Goal: Information Seeking & Learning: Learn about a topic

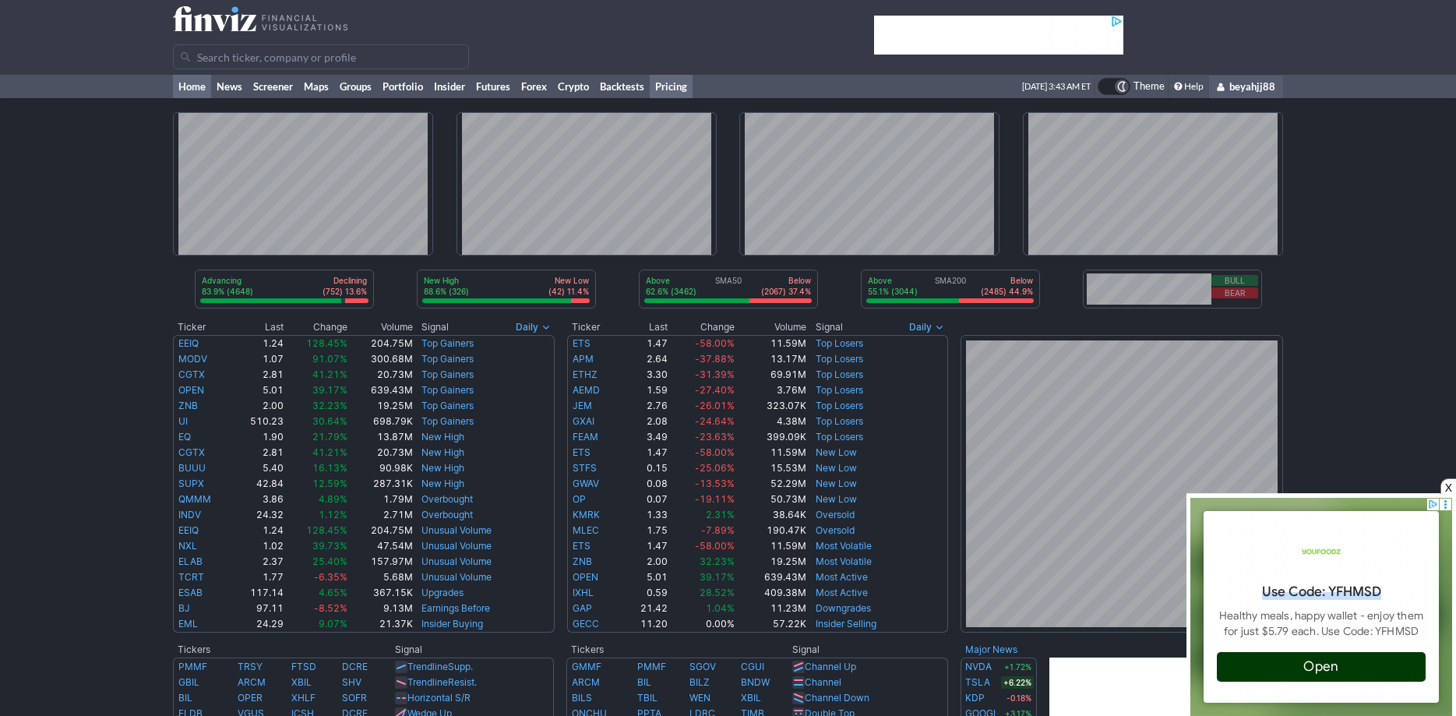
click at [665, 83] on link "Pricing" at bounding box center [671, 86] width 43 height 23
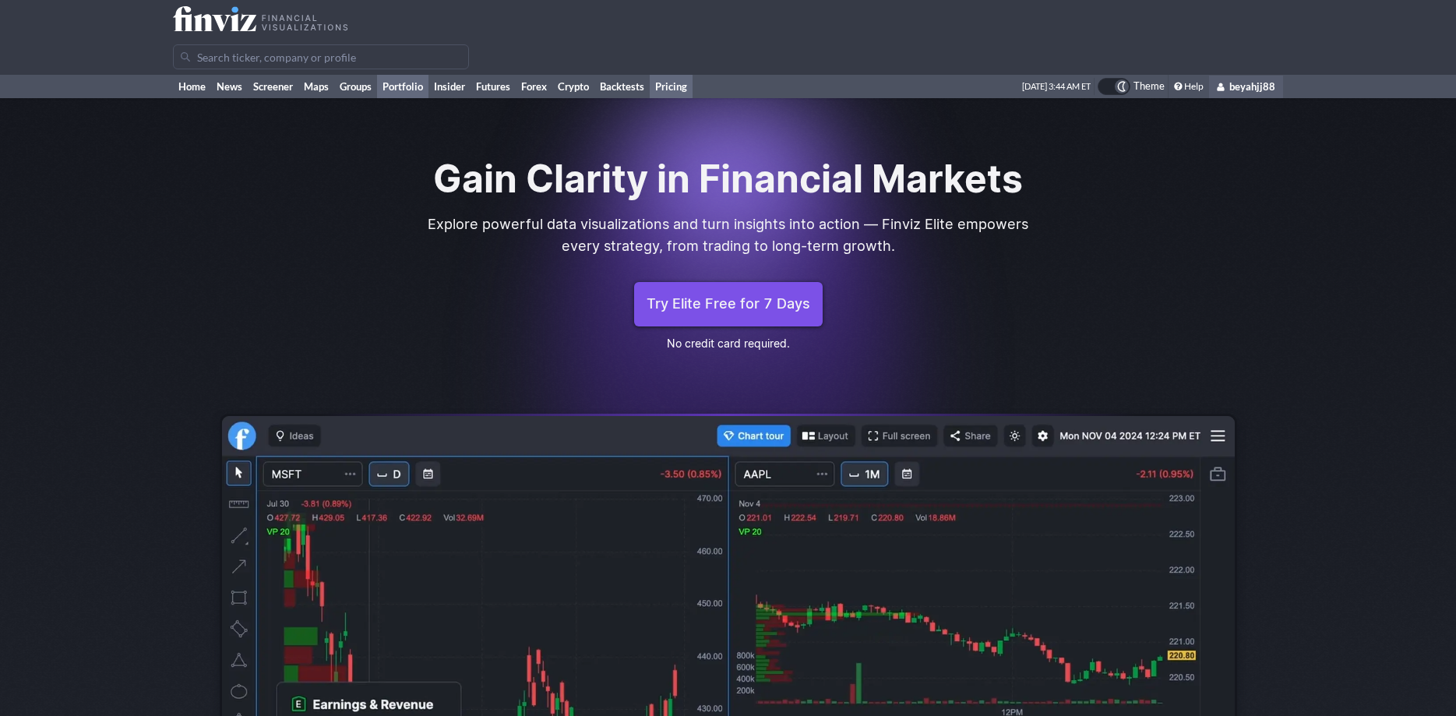
click at [407, 89] on link "Portfolio" at bounding box center [402, 86] width 51 height 23
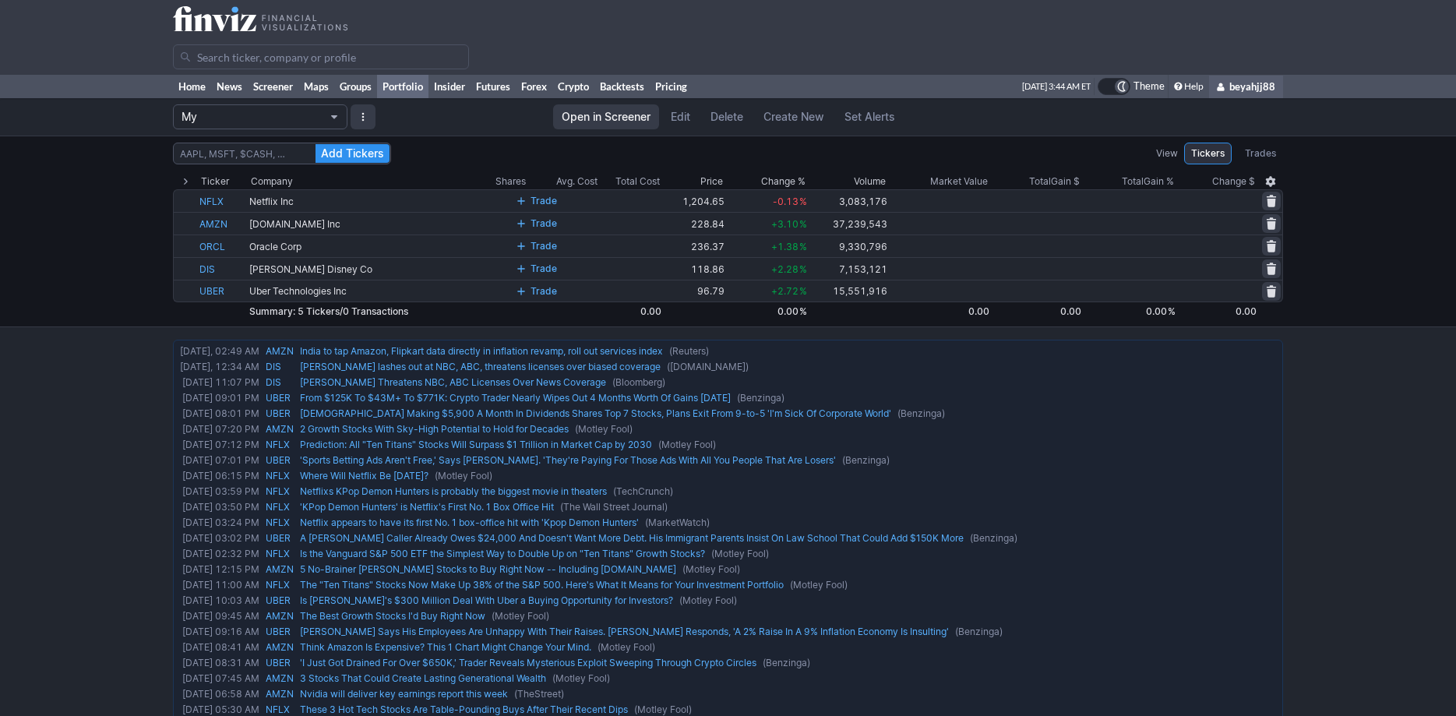
click at [336, 115] on span "Portfolio" at bounding box center [333, 117] width 9 height 12
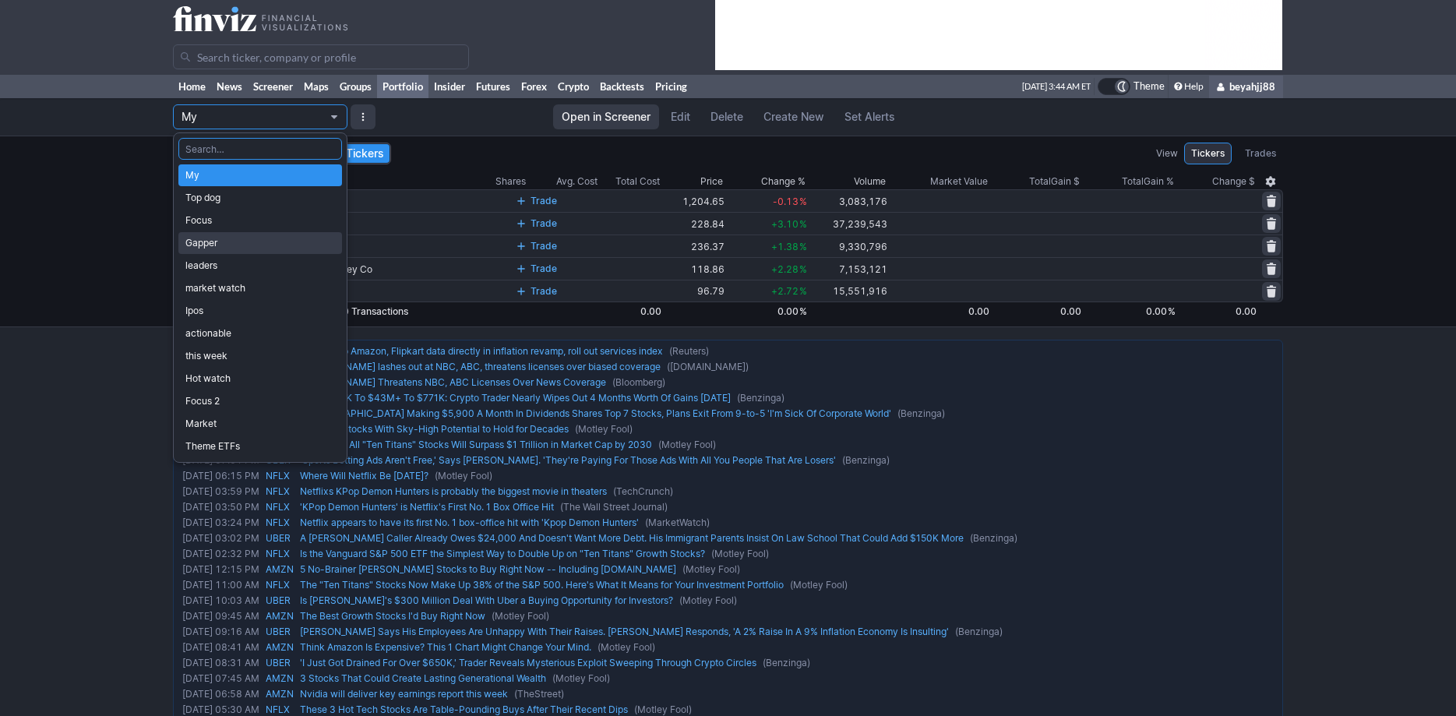
click at [263, 244] on span "Gapper" at bounding box center [260, 243] width 150 height 16
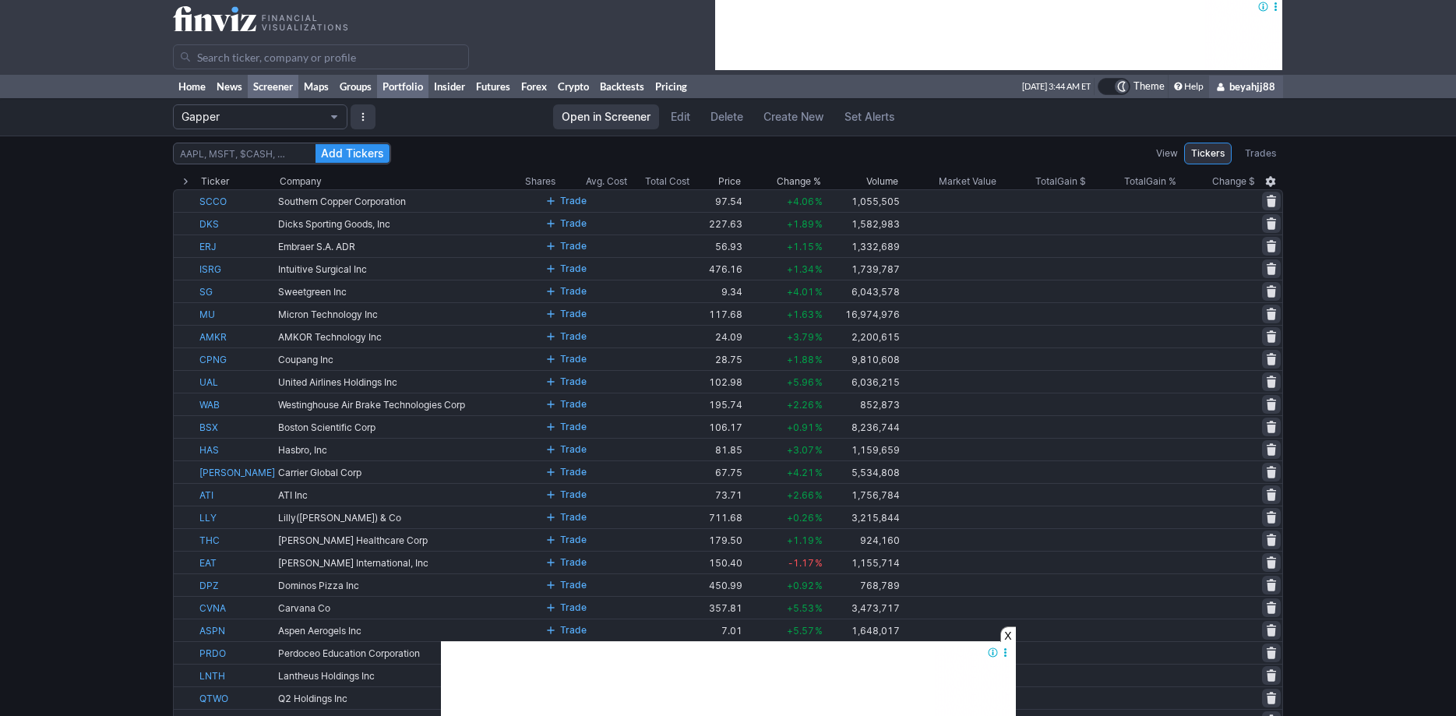
click at [265, 89] on link "Screener" at bounding box center [273, 86] width 51 height 23
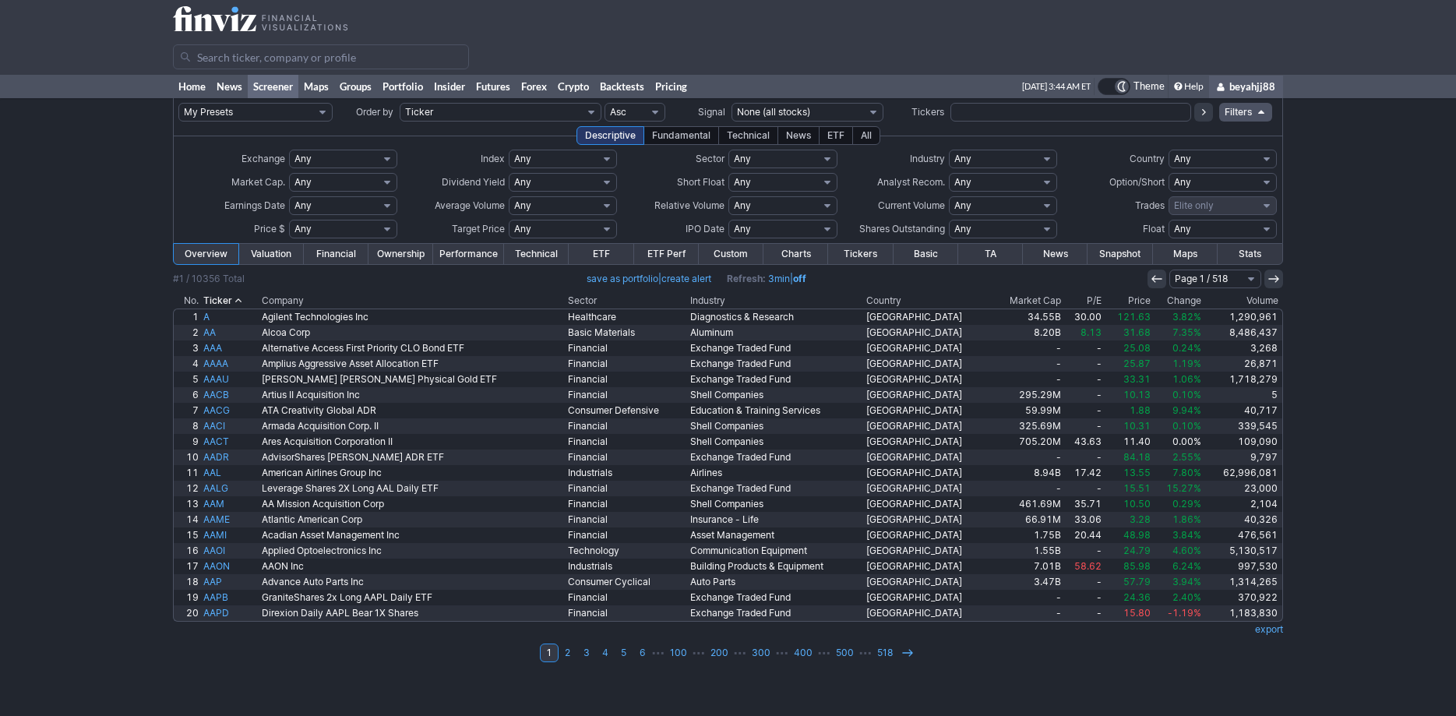
click at [792, 259] on link "Charts" at bounding box center [795, 254] width 65 height 20
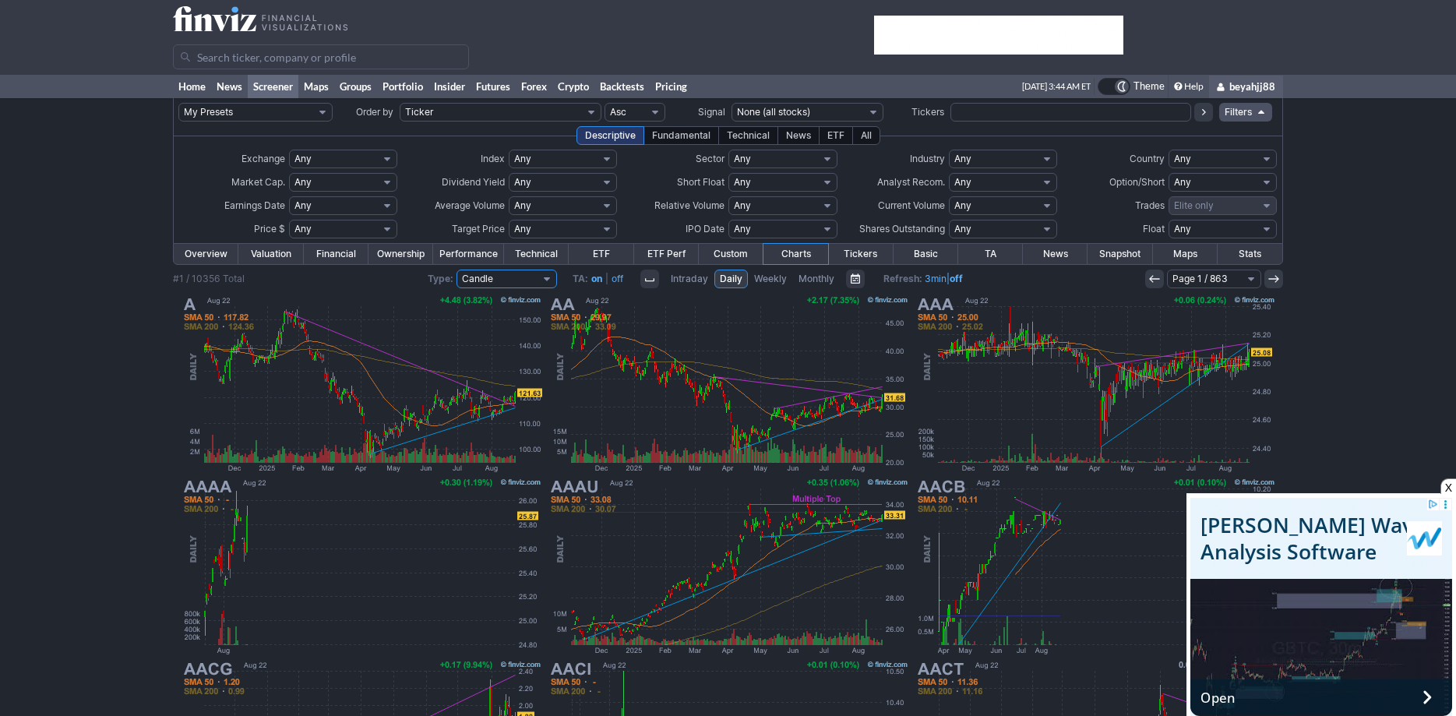
click at [456, 269] on select "Candle Line OHLC Hollow Candle Heikin Ashi" at bounding box center [506, 278] width 100 height 19
click at [79, 327] on div "My Presets -Save Screen -Edit Screens s: Gap 3% s: V3 s: Gap up 3% s: Short squ…" at bounding box center [728, 678] width 1456 height 1160
click at [858, 136] on div "All" at bounding box center [866, 135] width 28 height 19
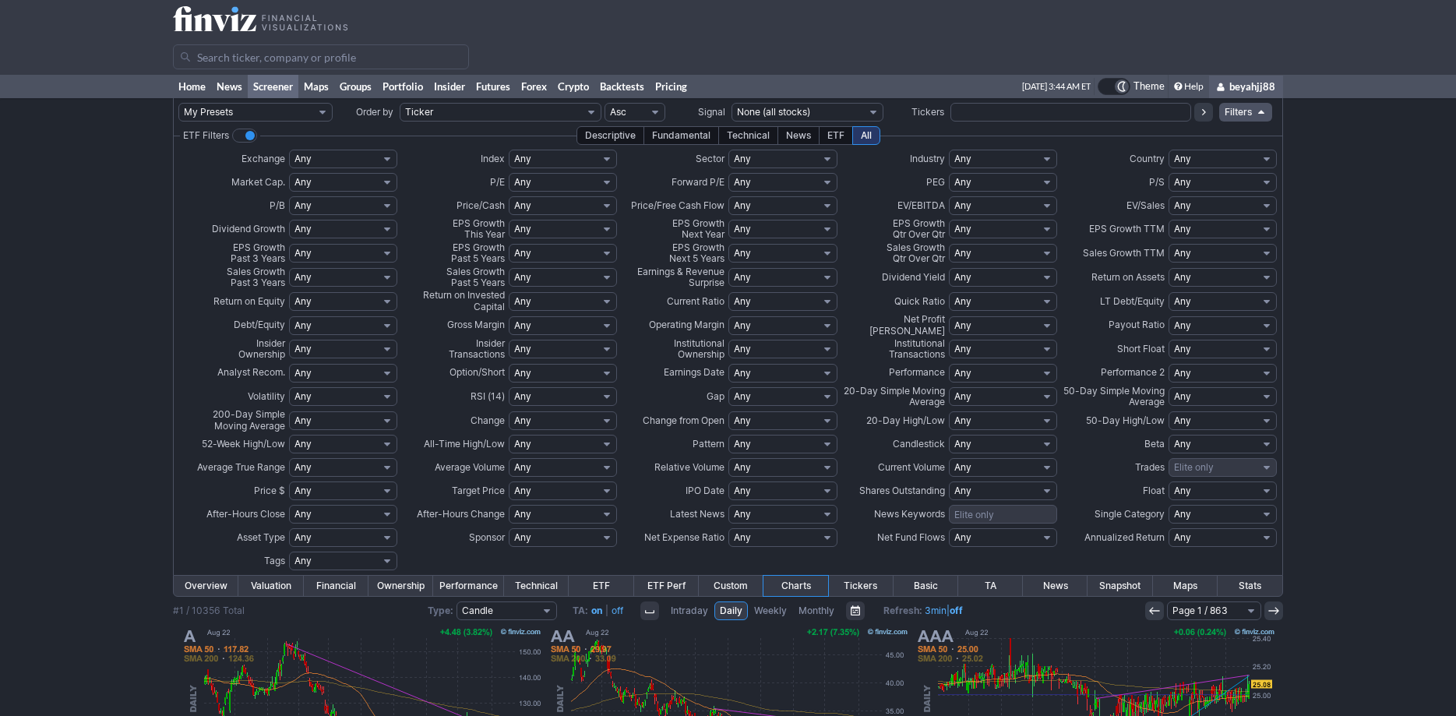
click at [178, 103] on select "My Presets -Save Screen -Edit Screens s: Gap 3% s: V3 s: Gap up 3% s: Short squ…" at bounding box center [255, 112] width 154 height 19
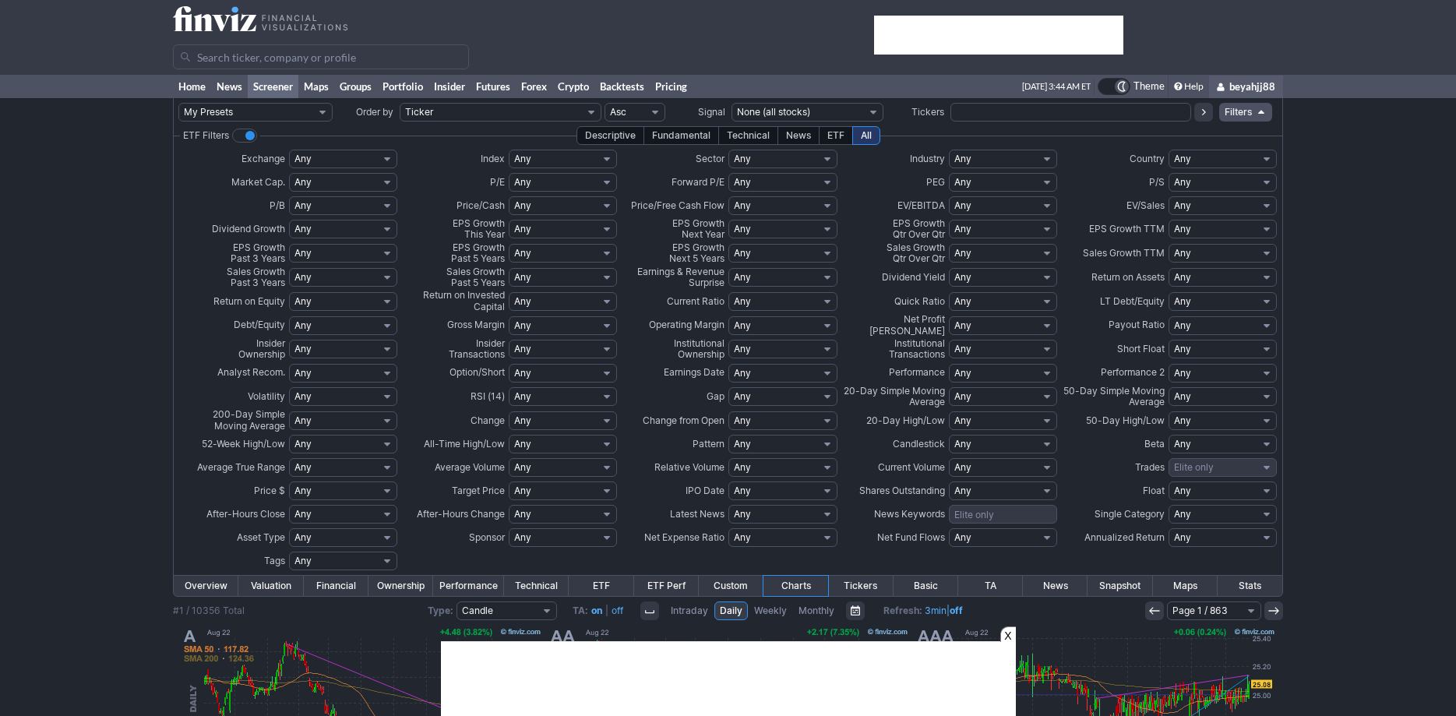
click option "p: Gapper" at bounding box center [0, 0] width 0 height 0
select select "My Presets"
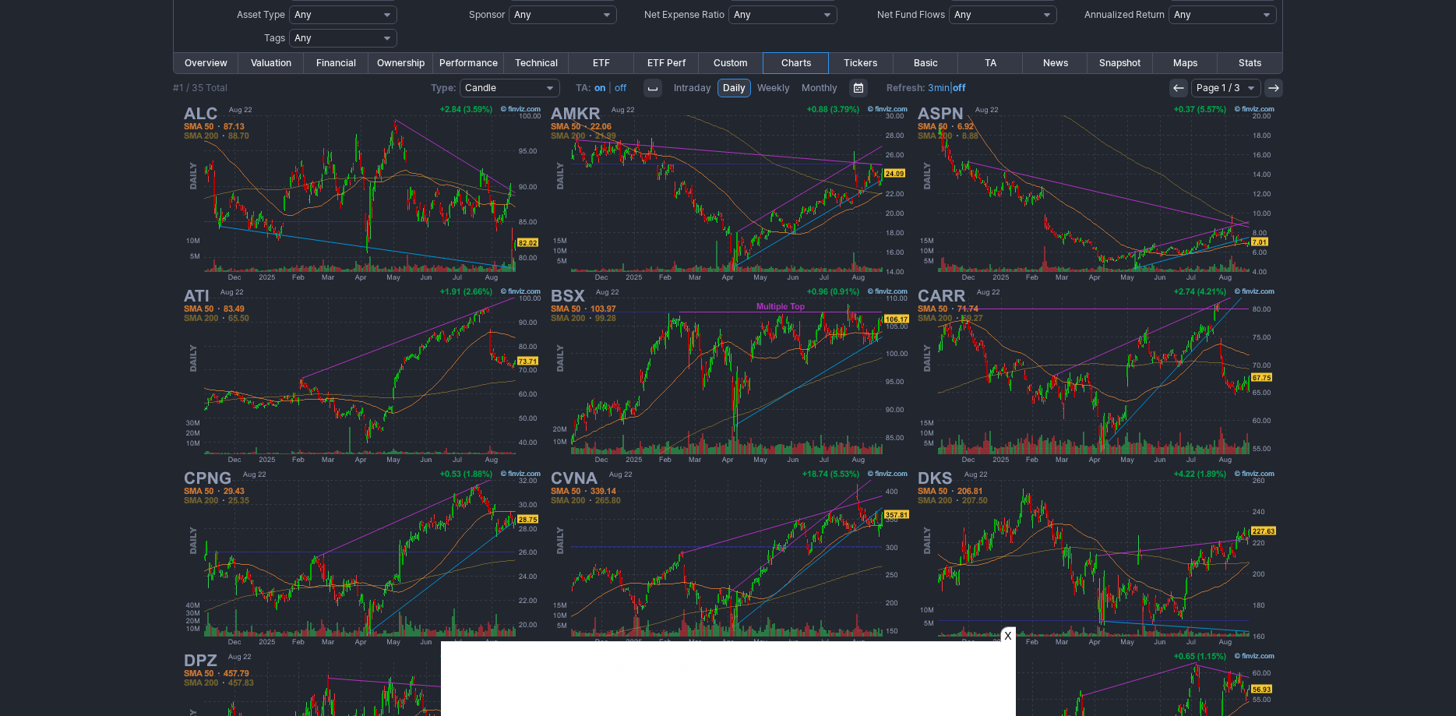
scroll to position [516, 0]
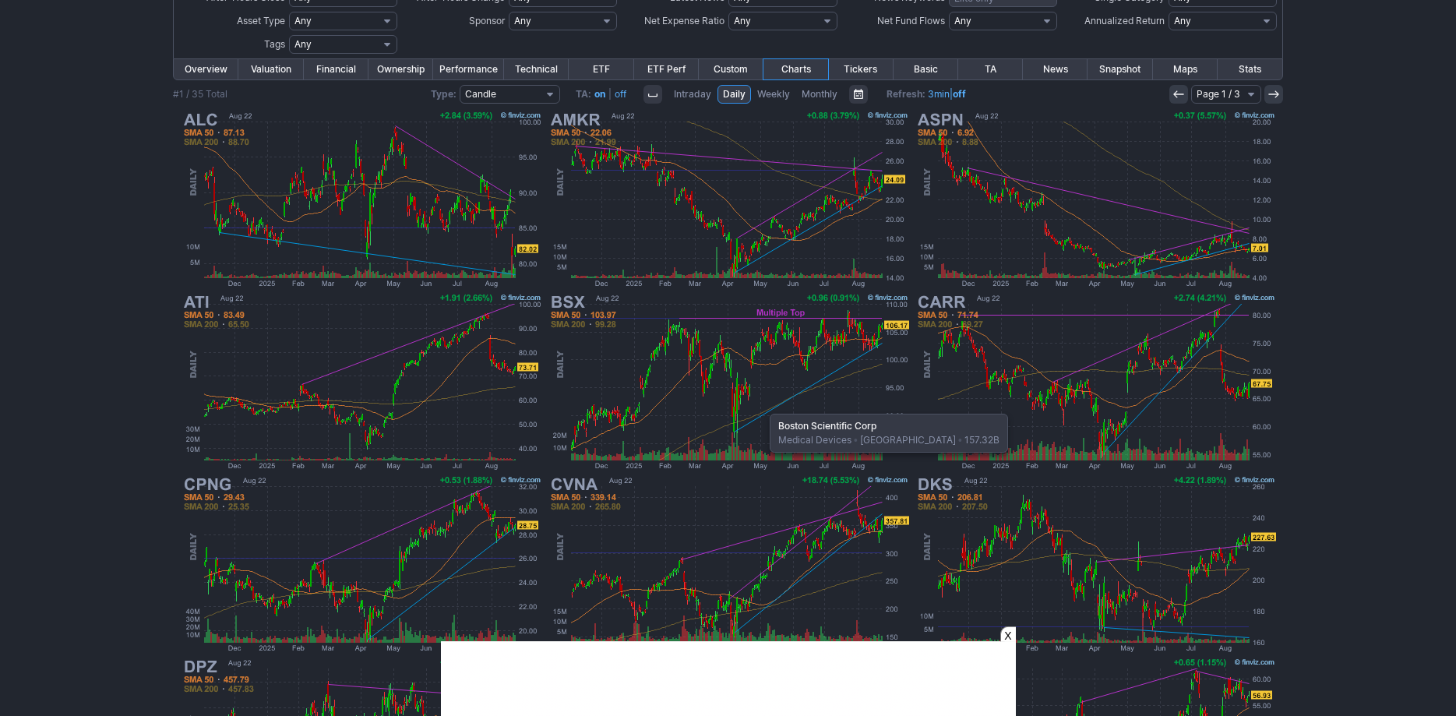
click at [762, 406] on img at bounding box center [728, 381] width 364 height 182
